Goal: Find specific page/section: Find specific page/section

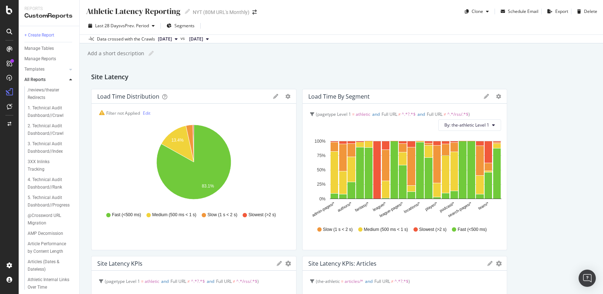
scroll to position [199, 0]
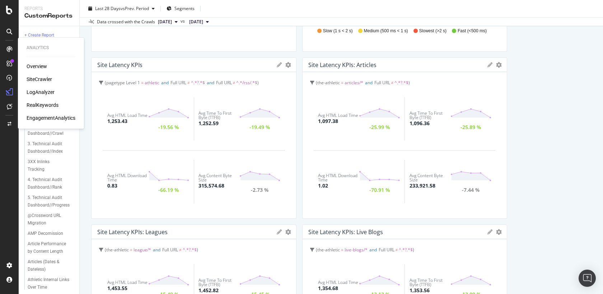
click at [34, 76] on div "SiteCrawler" at bounding box center [39, 79] width 25 height 7
